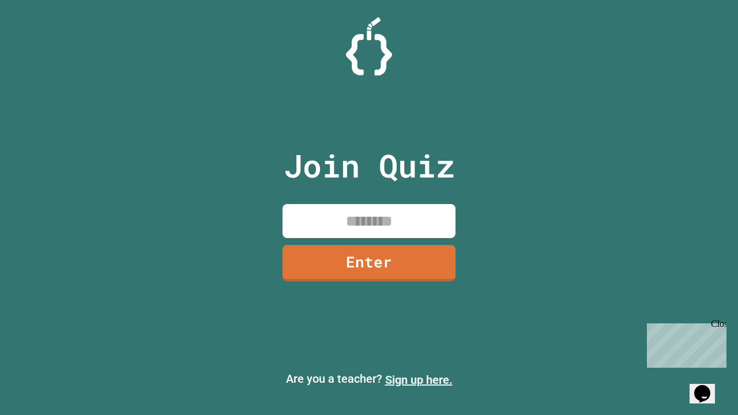
click at [419, 380] on link "Sign up here." at bounding box center [418, 380] width 67 height 14
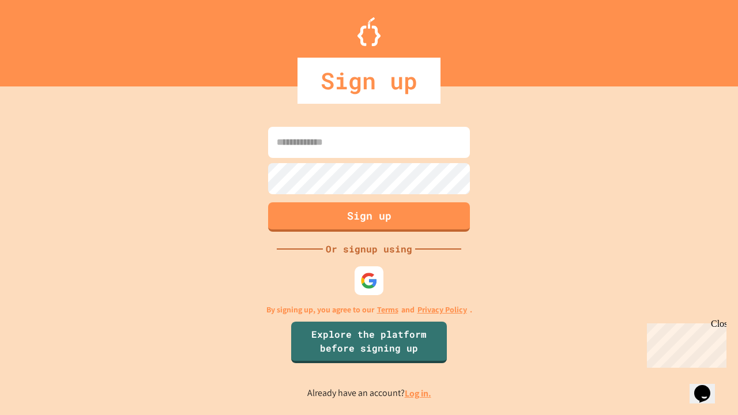
click at [419, 393] on link "Log in." at bounding box center [418, 394] width 27 height 12
